Goal: Transaction & Acquisition: Purchase product/service

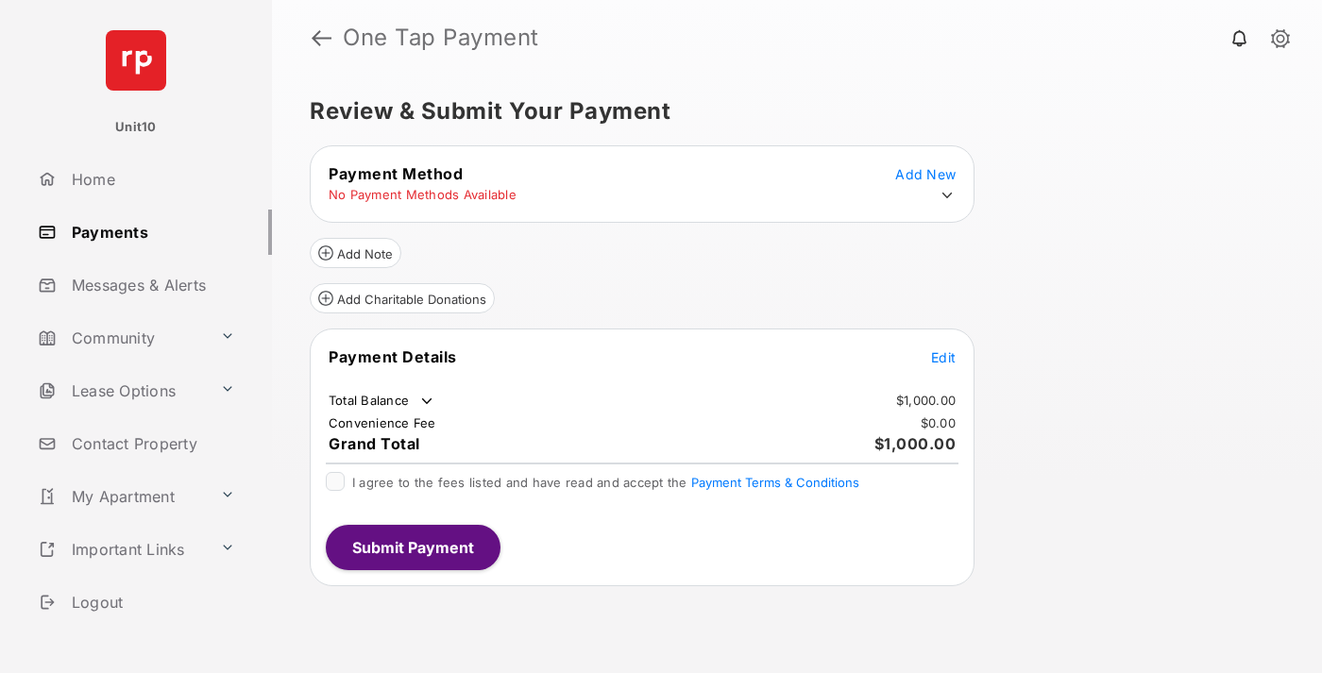
click at [943, 357] on span "Edit" at bounding box center [943, 357] width 25 height 16
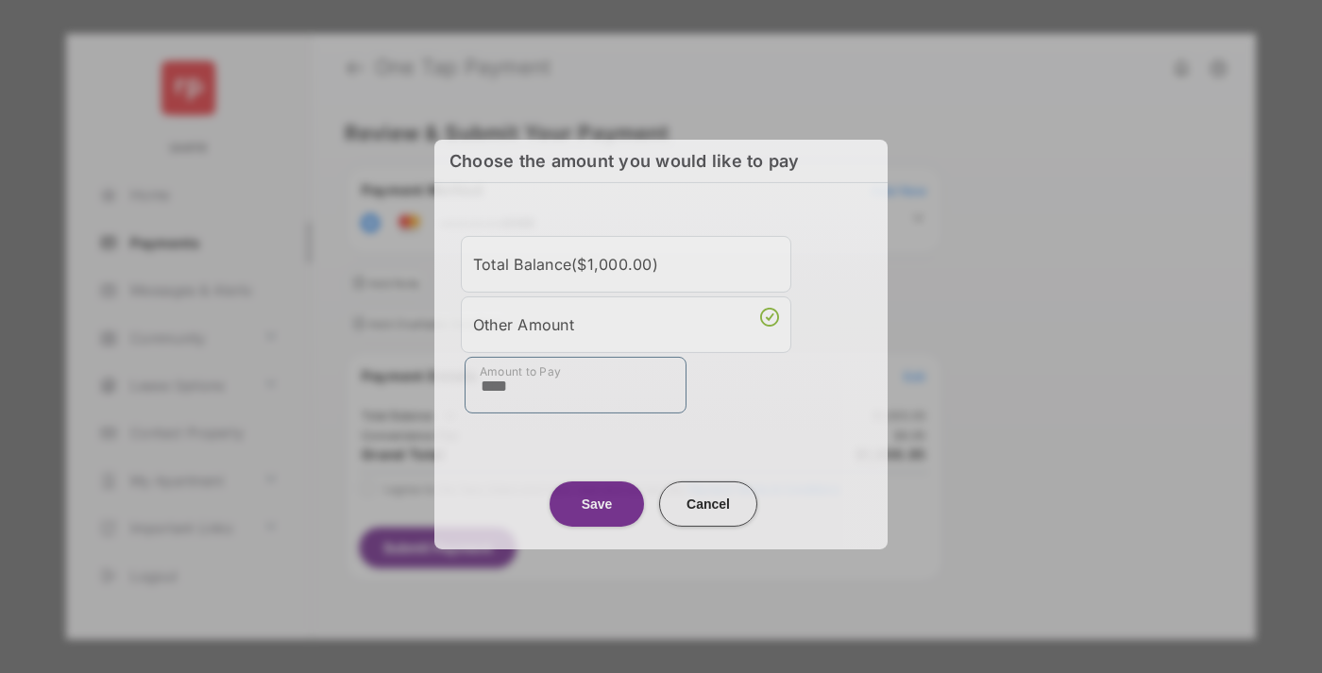
type input "****"
click at [597, 497] on button "Save" at bounding box center [597, 503] width 94 height 45
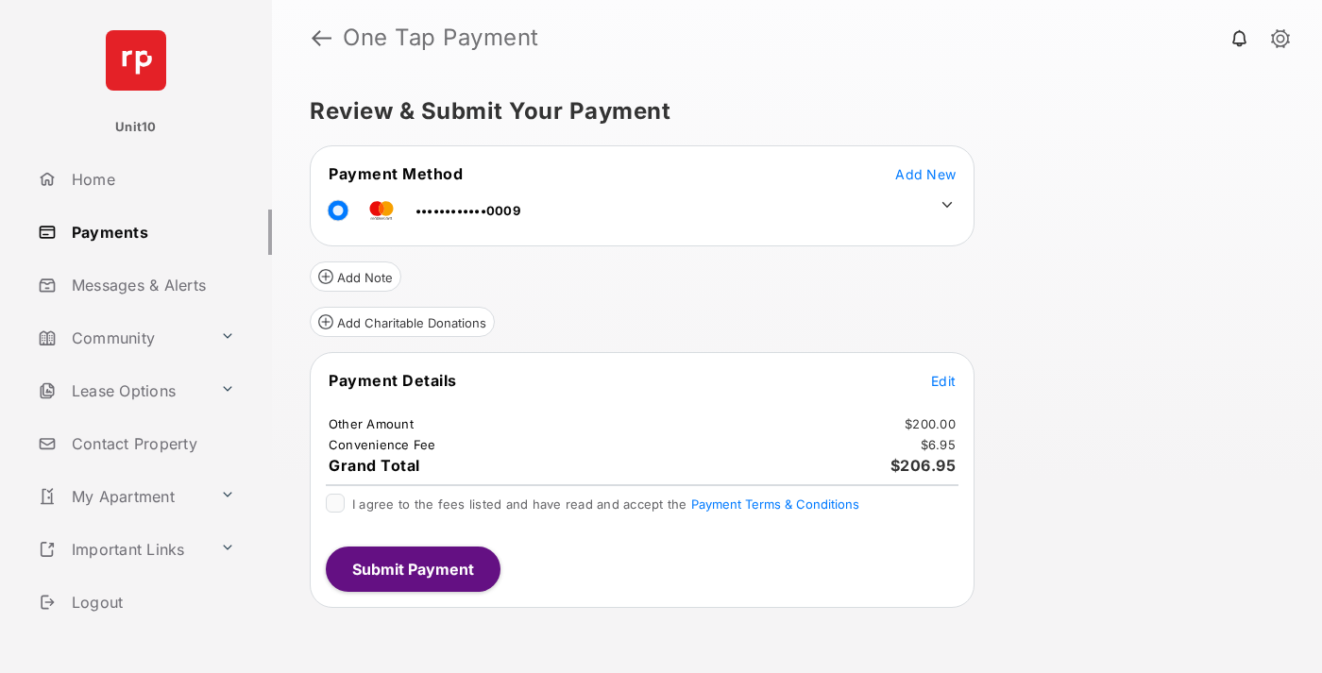
click at [947, 205] on icon at bounding box center [947, 204] width 17 height 17
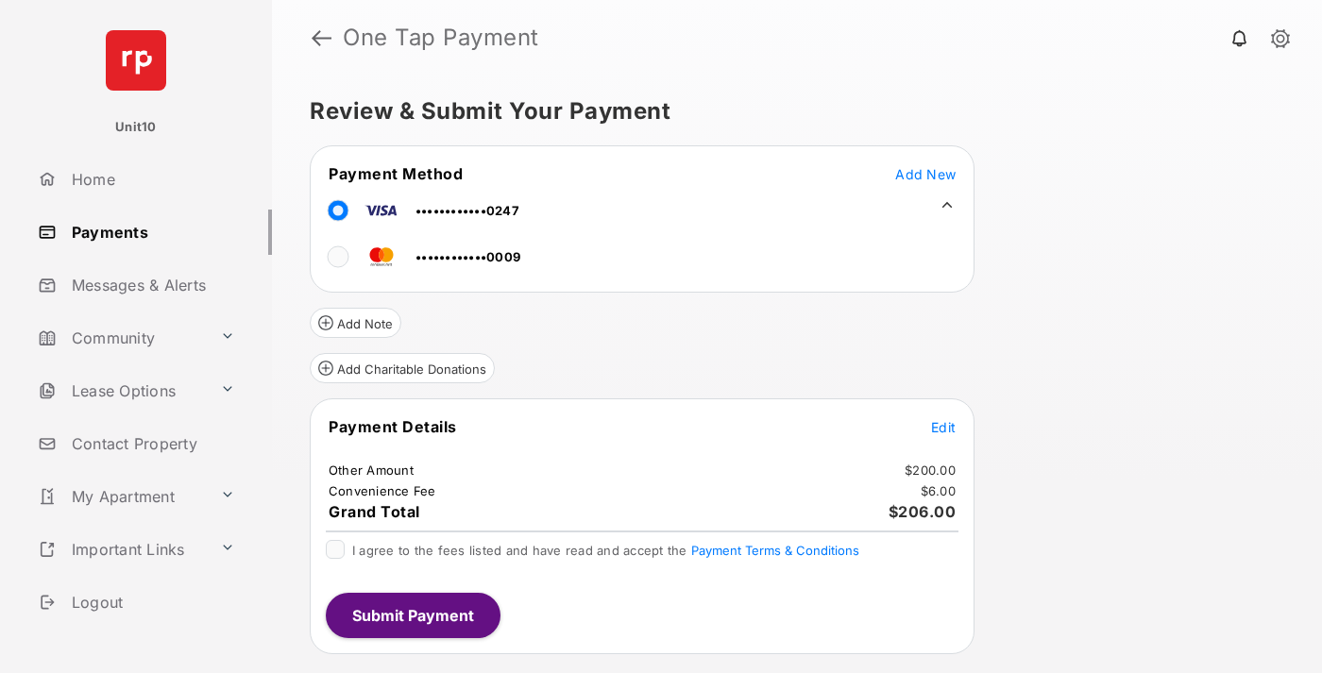
click at [943, 427] on span "Edit" at bounding box center [943, 427] width 25 height 16
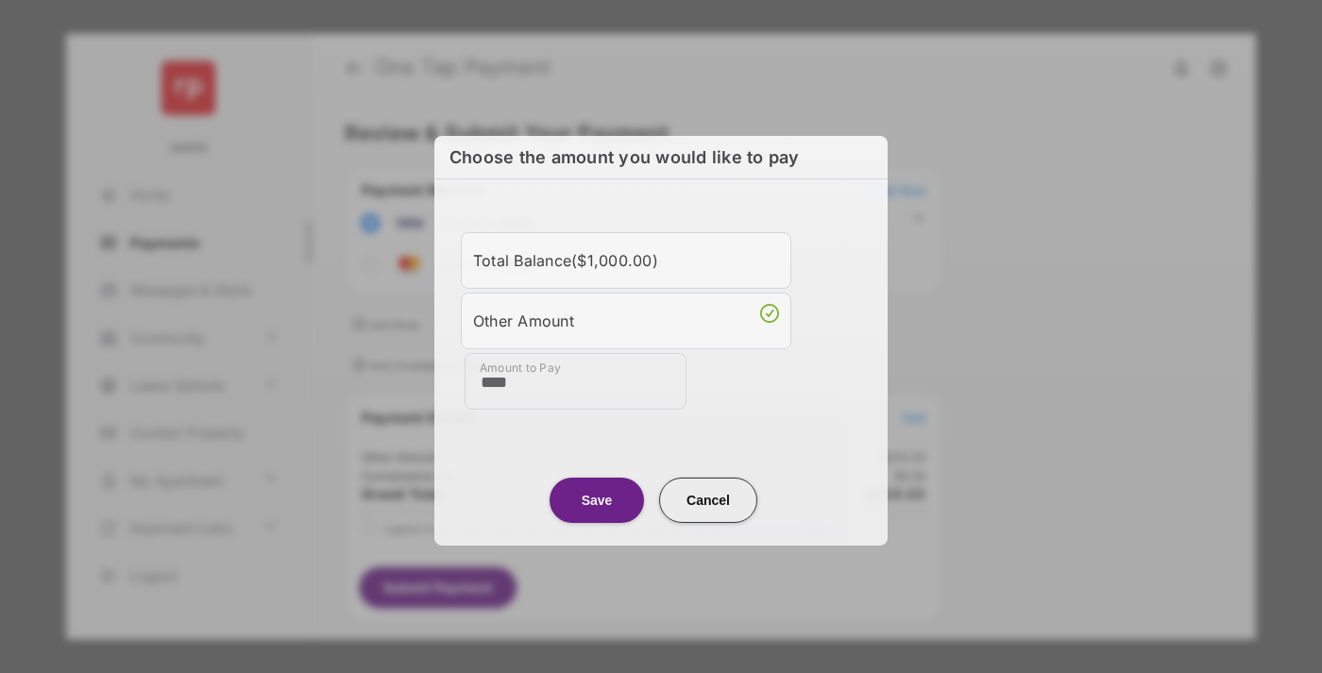
click at [597, 496] on button "Save" at bounding box center [597, 499] width 94 height 45
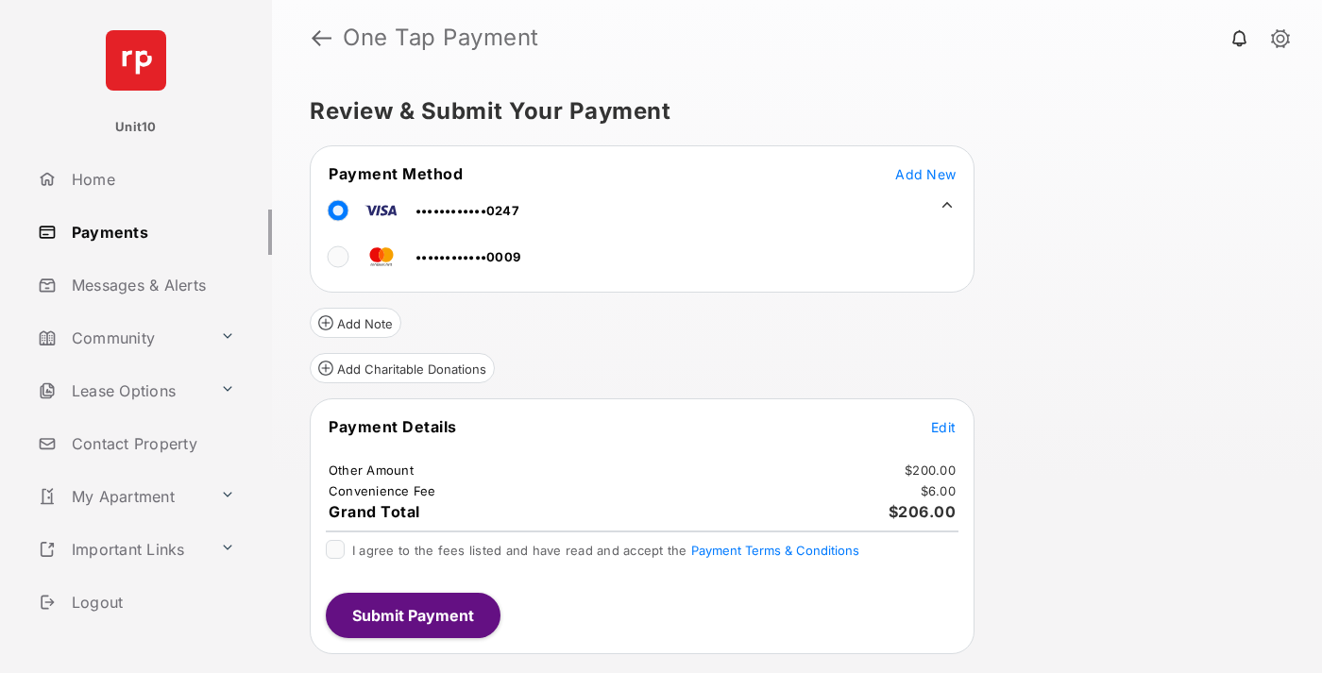
click at [412, 615] on button "Submit Payment" at bounding box center [413, 615] width 175 height 45
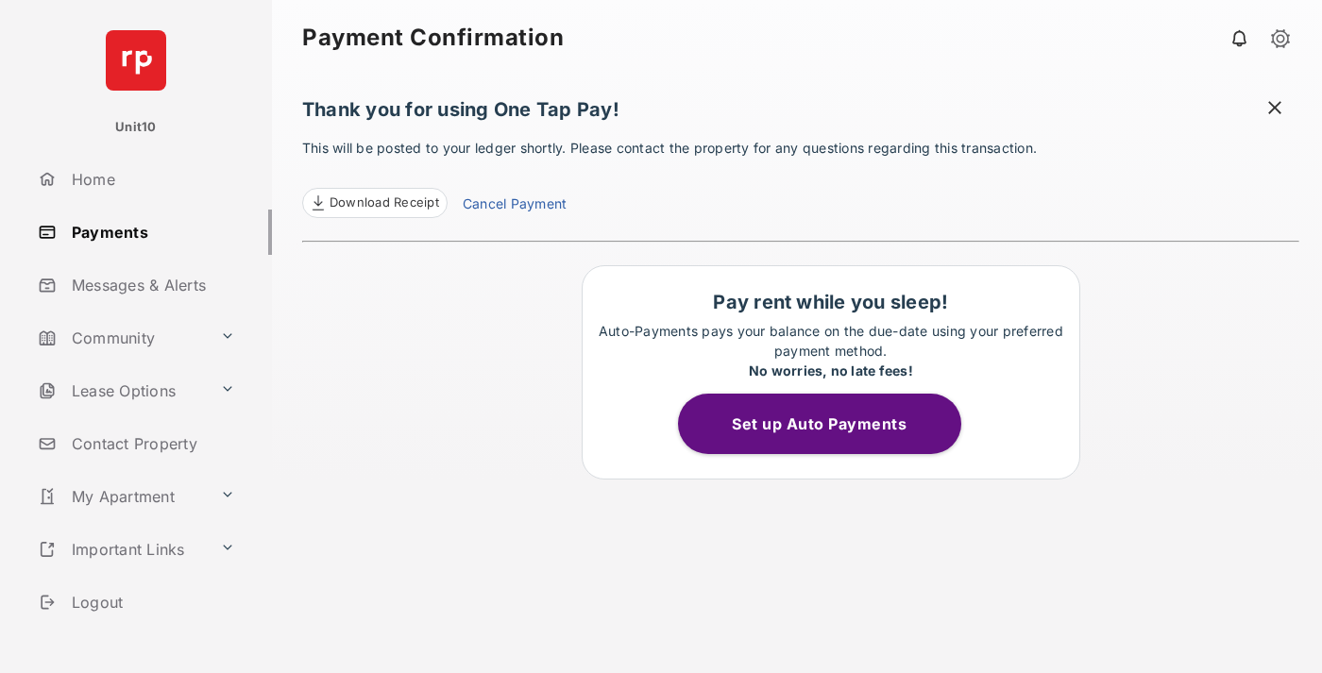
click at [514, 206] on link "Cancel Payment" at bounding box center [515, 206] width 104 height 25
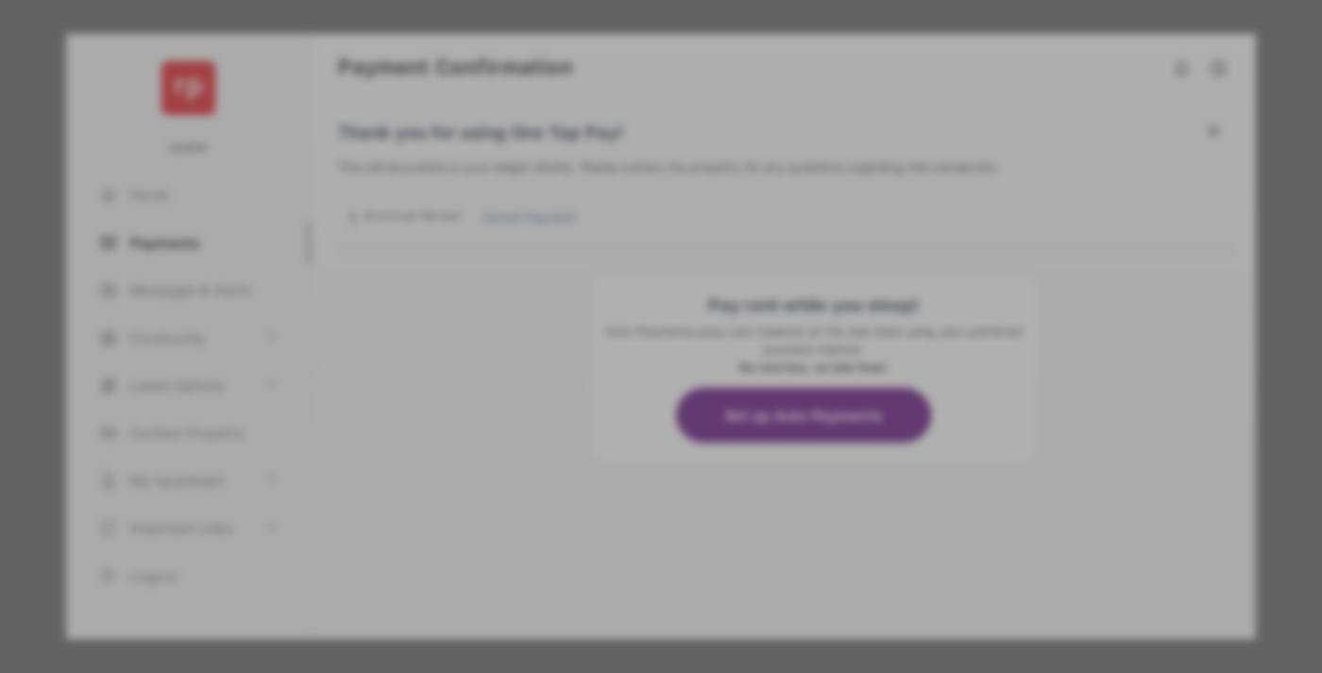
click at [661, 463] on button "Yes, Cancel My Payment" at bounding box center [661, 468] width 408 height 45
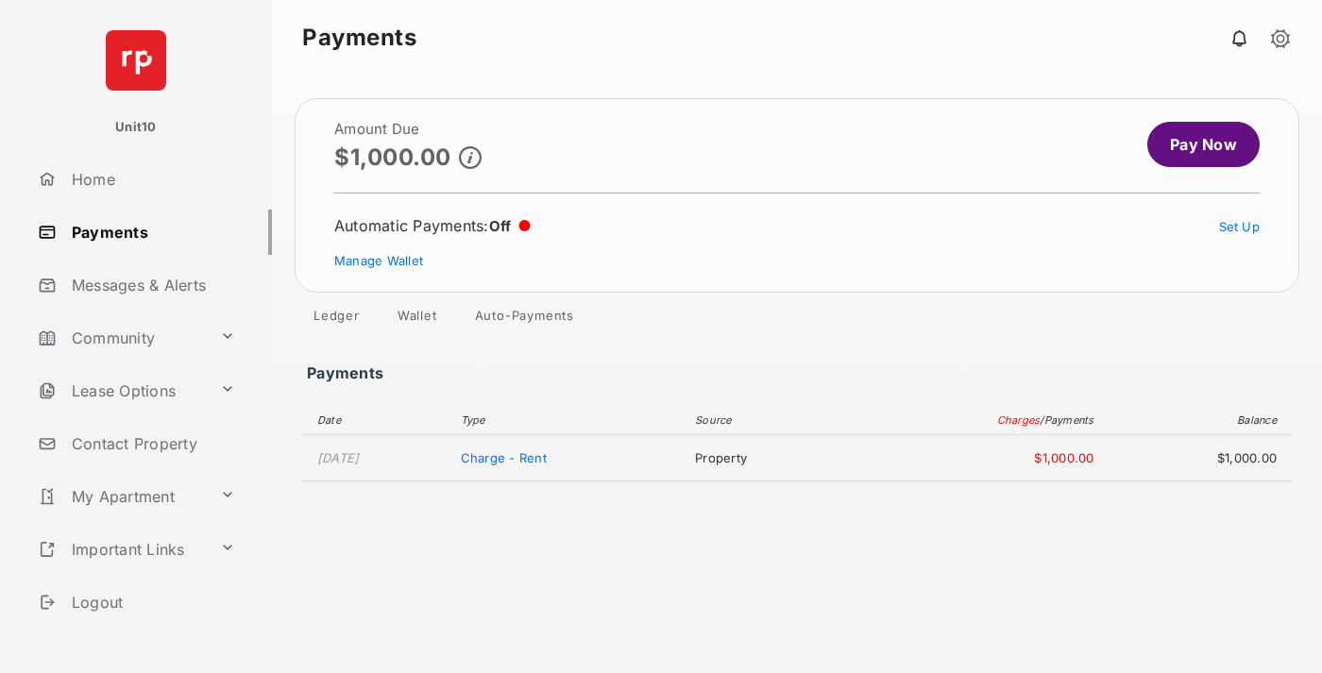
click at [379, 261] on link "Manage Wallet" at bounding box center [378, 260] width 89 height 15
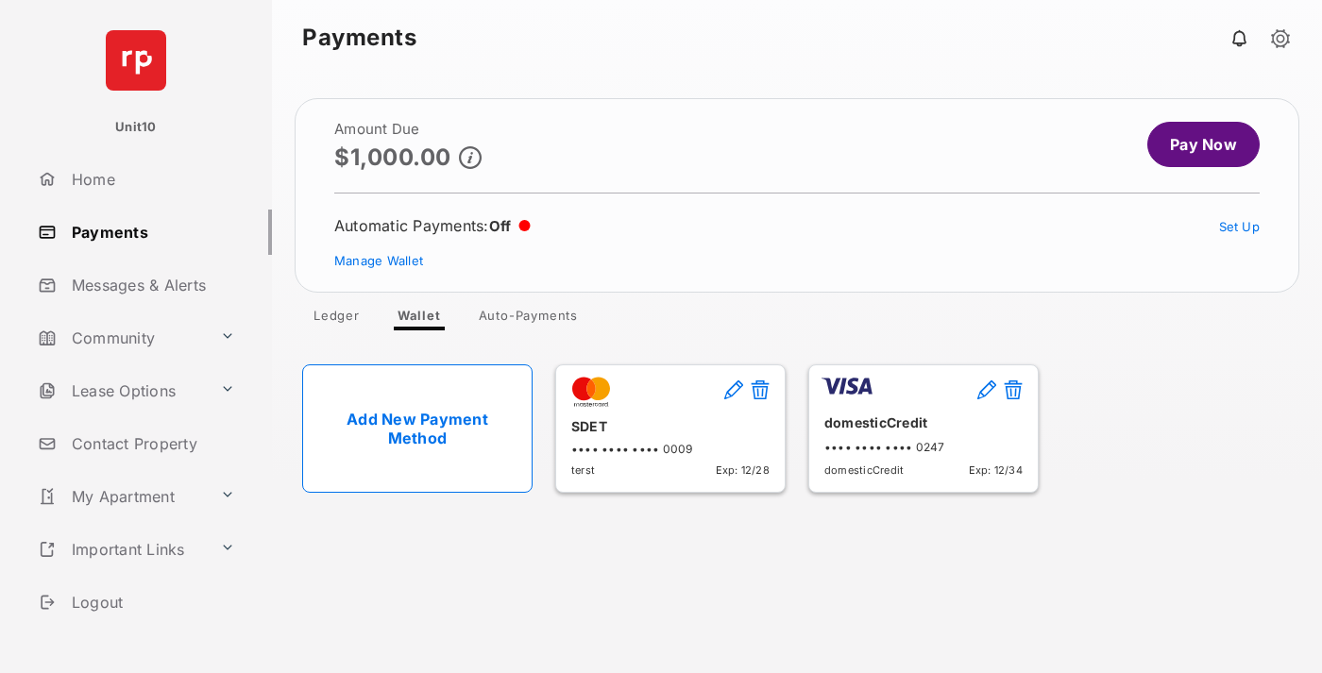
click at [1013, 391] on button at bounding box center [1013, 392] width 19 height 22
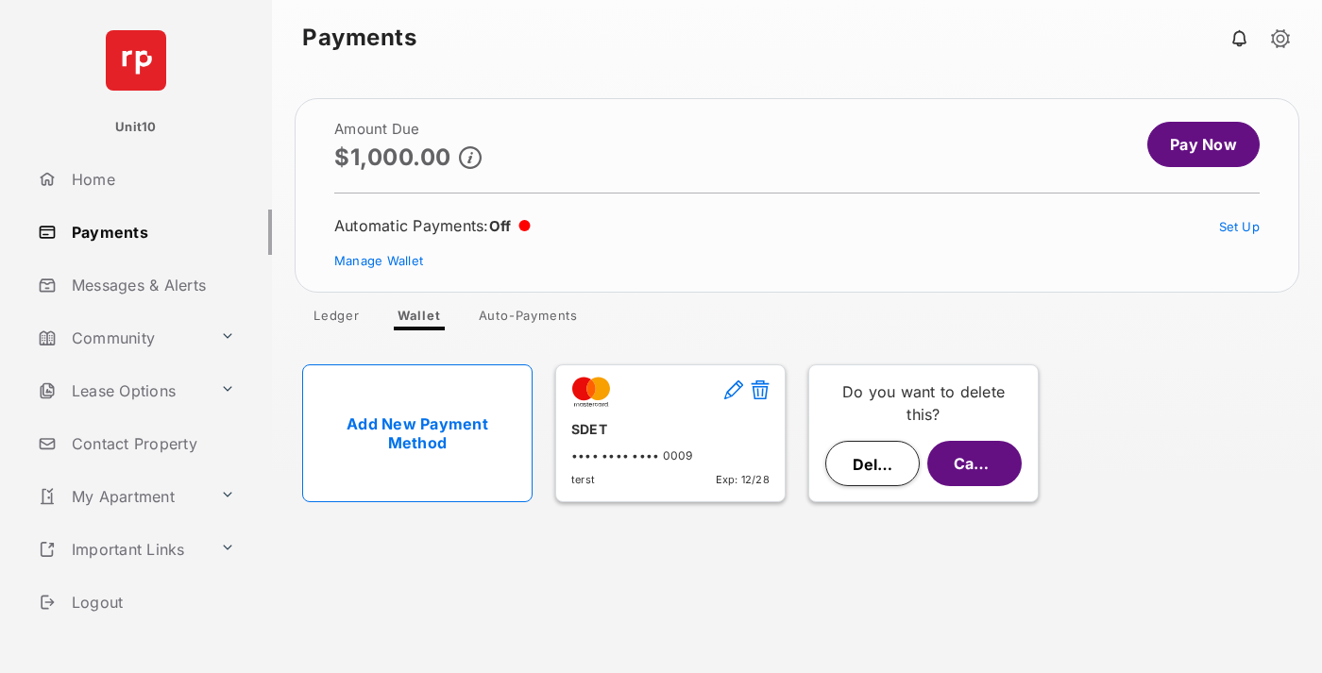
click at [873, 464] on button "Delete" at bounding box center [872, 463] width 94 height 45
